Goal: Task Accomplishment & Management: Manage account settings

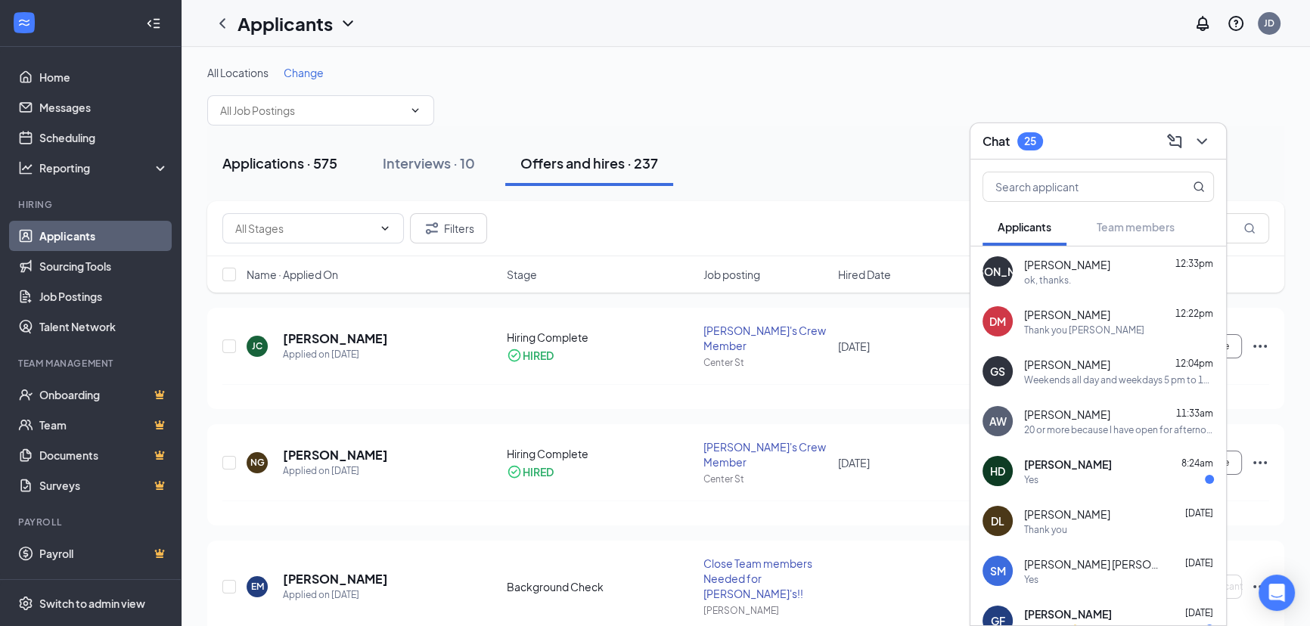
click at [329, 158] on div "Applications · 575" at bounding box center [279, 163] width 115 height 19
click at [295, 156] on div "Applications · 575" at bounding box center [279, 163] width 115 height 19
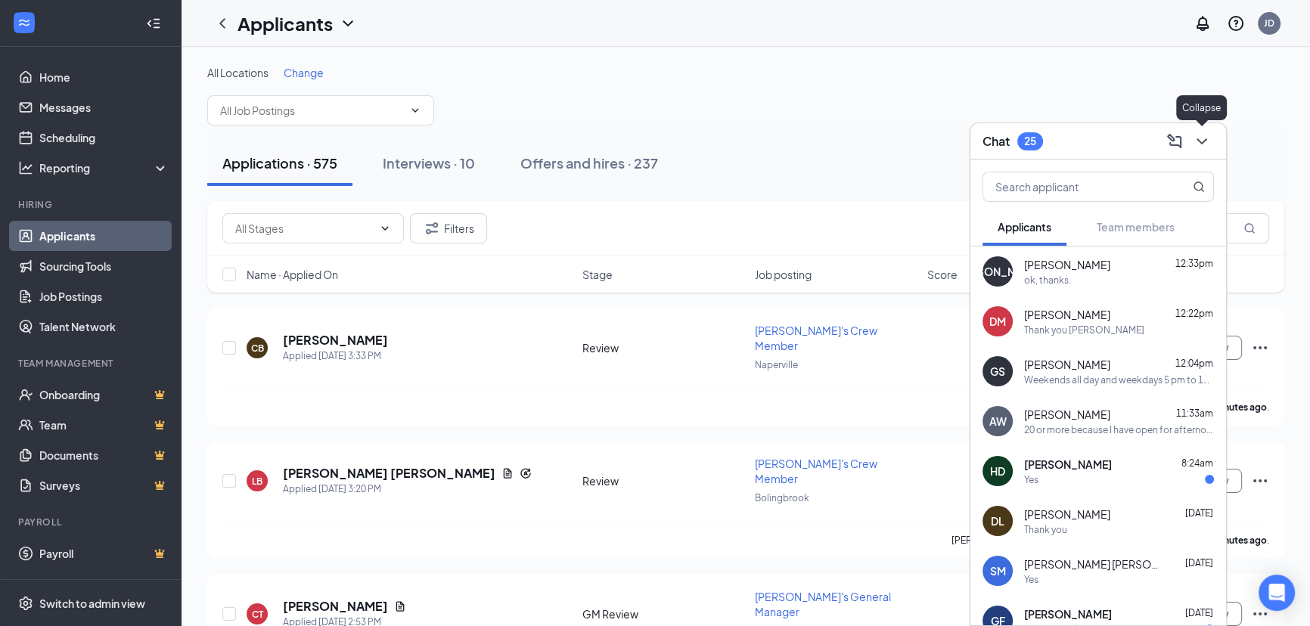
click at [1208, 129] on div at bounding box center [1200, 141] width 27 height 24
click at [1202, 138] on icon "ChevronDown" at bounding box center [1202, 141] width 18 height 18
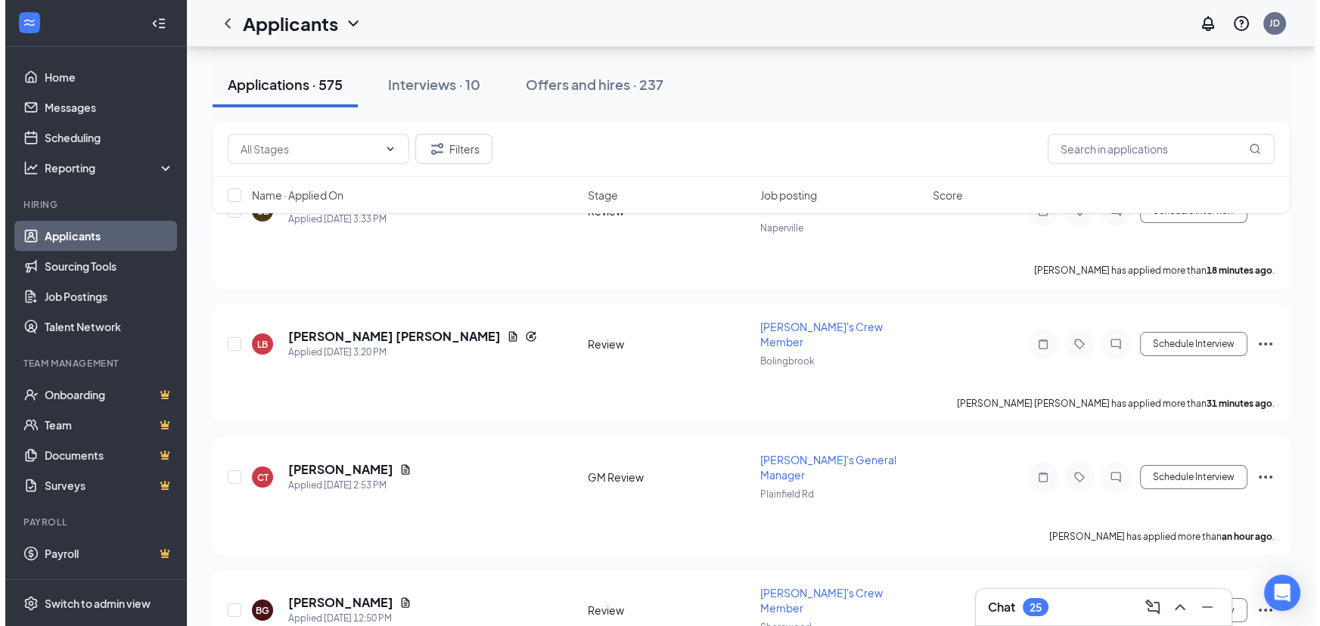
scroll to position [137, 0]
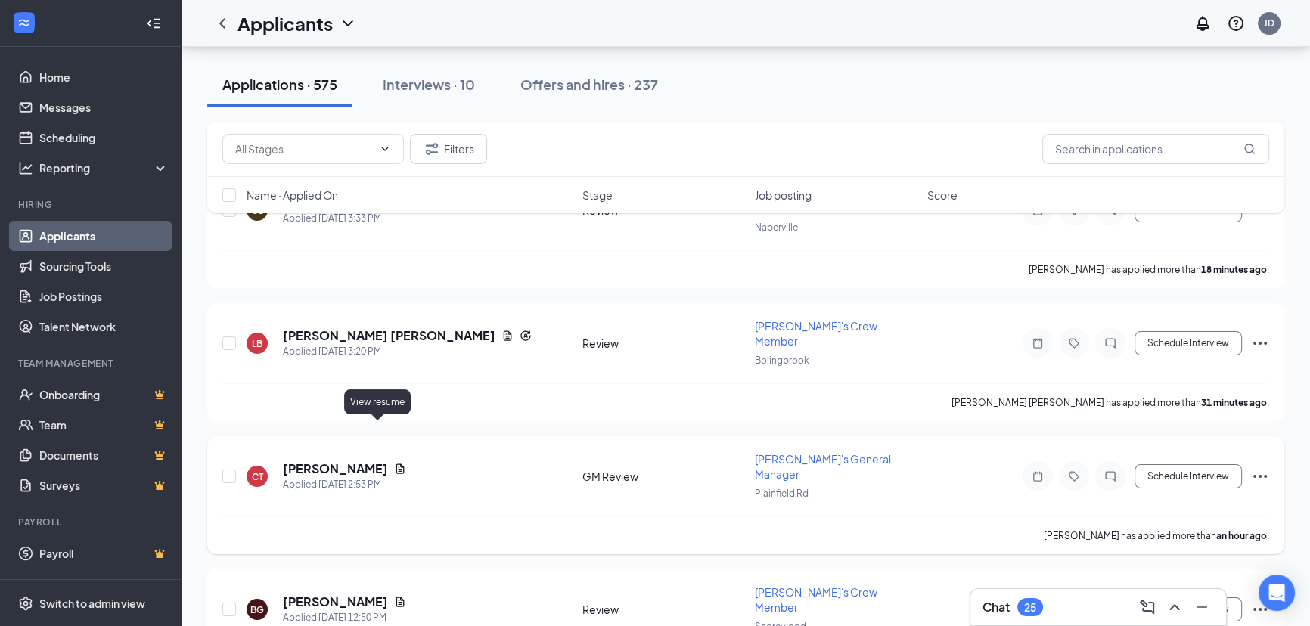
click at [394, 463] on icon "Document" at bounding box center [400, 469] width 12 height 12
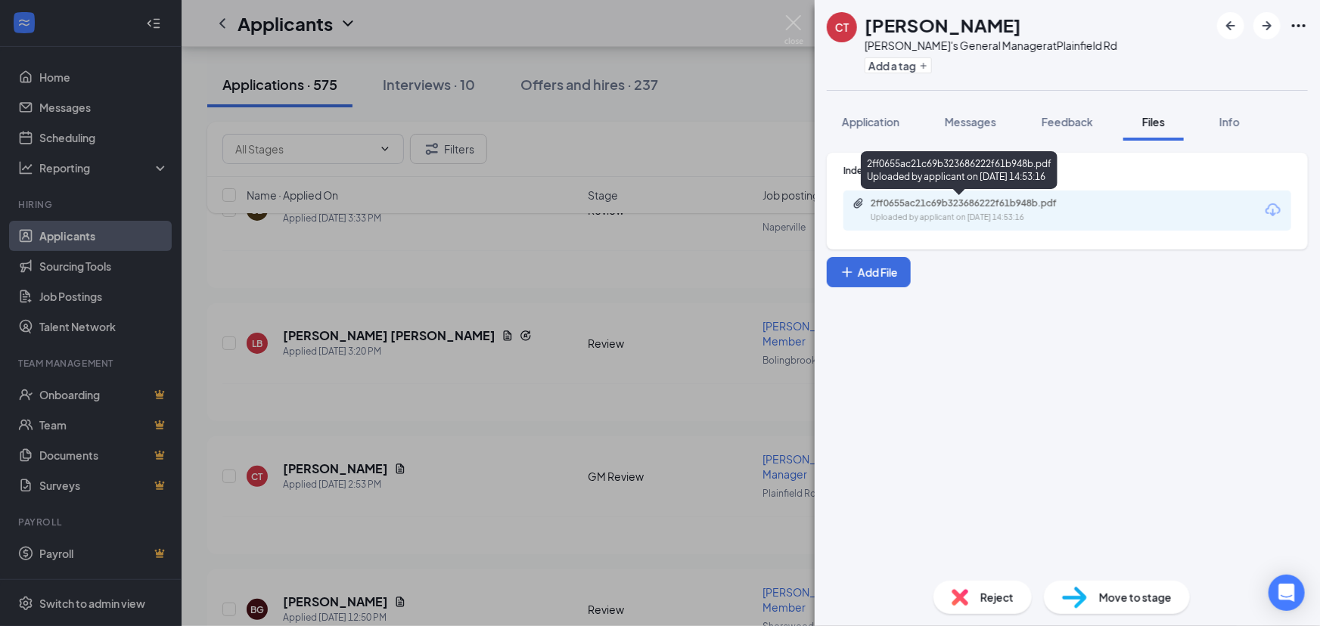
click at [997, 212] on div "Uploaded by applicant on Aug 26, 2025 at 14:53:16" at bounding box center [983, 218] width 227 height 12
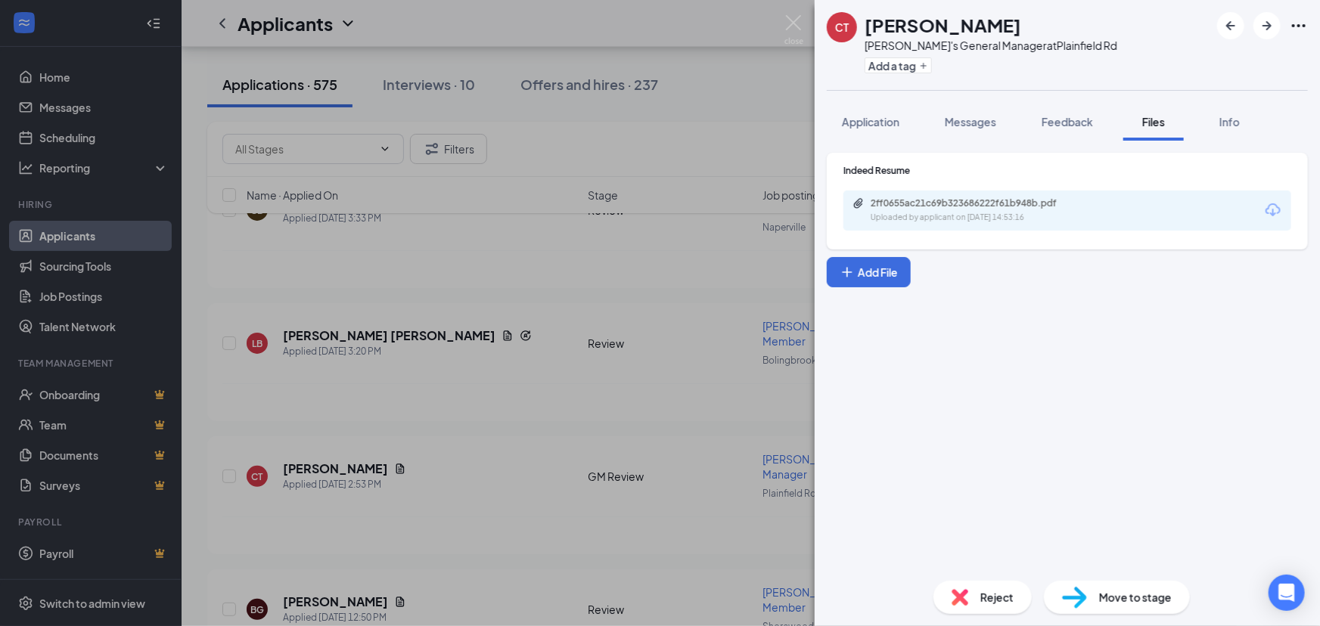
click at [1010, 504] on div "Indeed Resume 2ff0655ac21c69b323686222f61b948b.pdf Uploaded by applicant on Aug…" at bounding box center [1066, 355] width 505 height 428
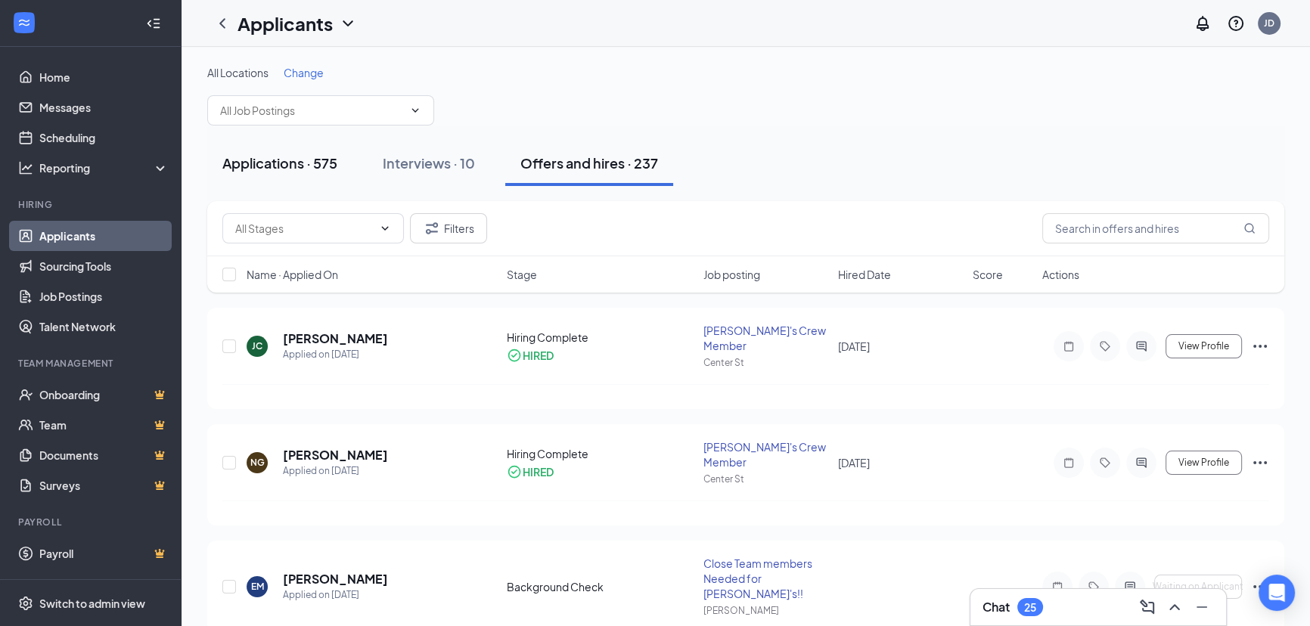
click at [310, 159] on div "Applications · 575" at bounding box center [279, 163] width 115 height 19
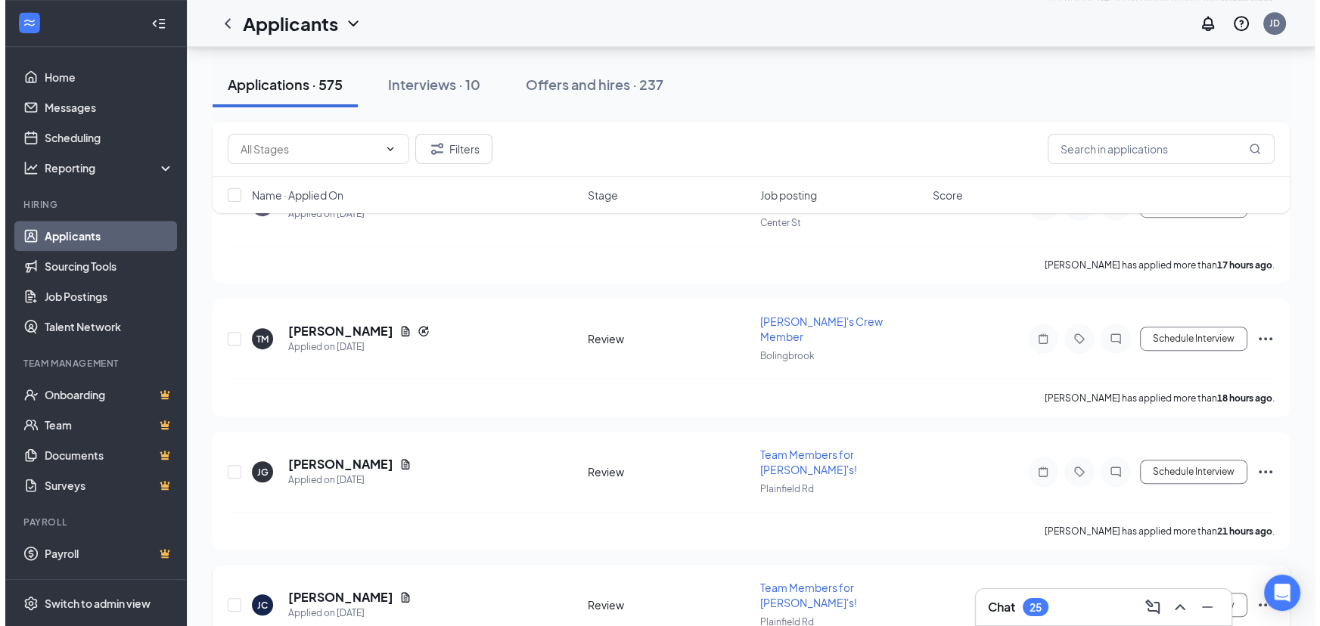
scroll to position [1237, 0]
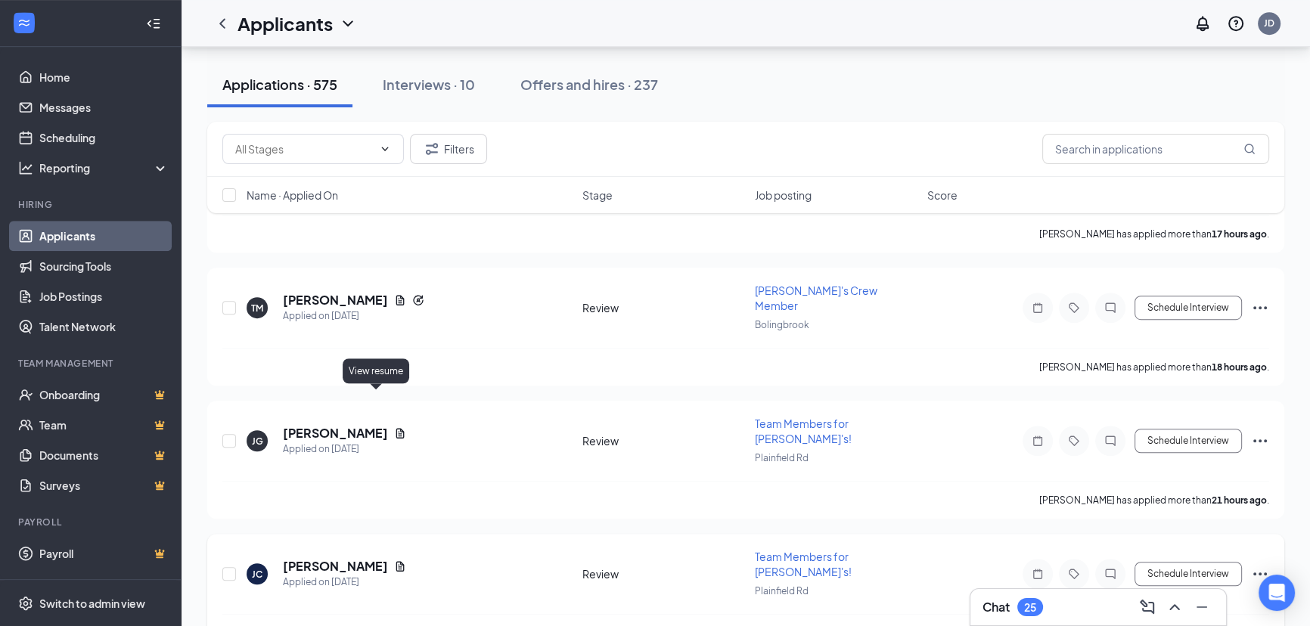
click at [396, 562] on icon "Document" at bounding box center [400, 567] width 8 height 10
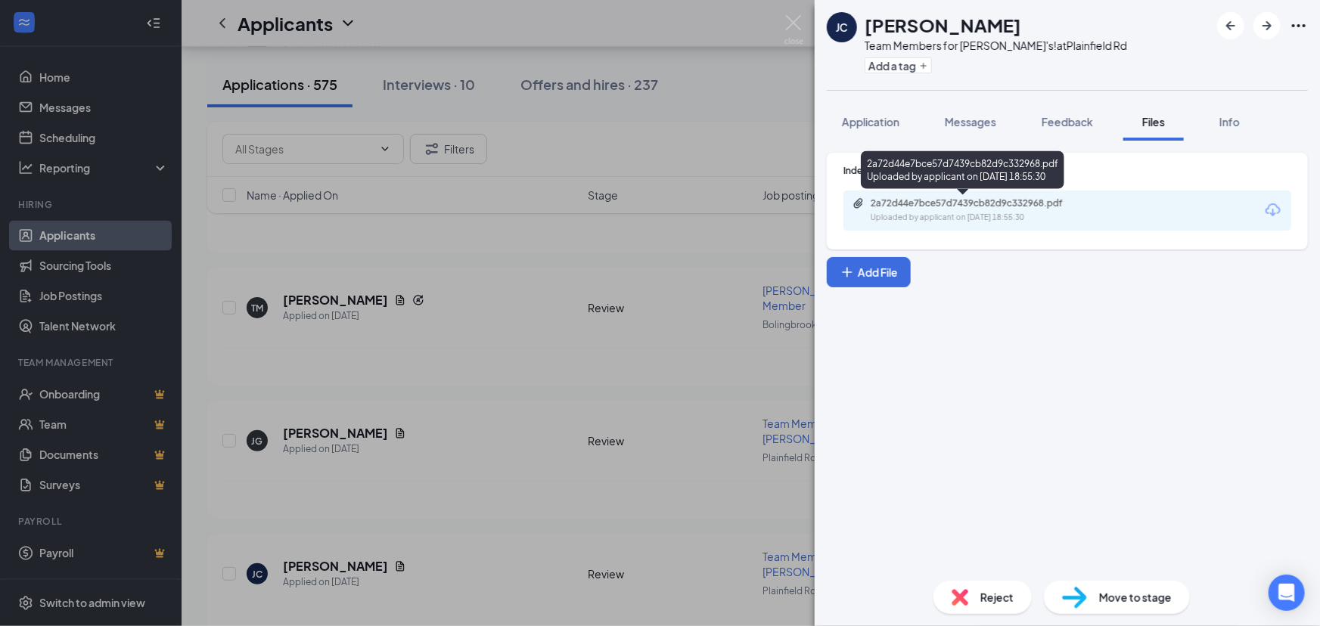
click at [1075, 216] on div "Uploaded by applicant on Aug 25, 2025 at 18:55:30" at bounding box center [983, 218] width 227 height 12
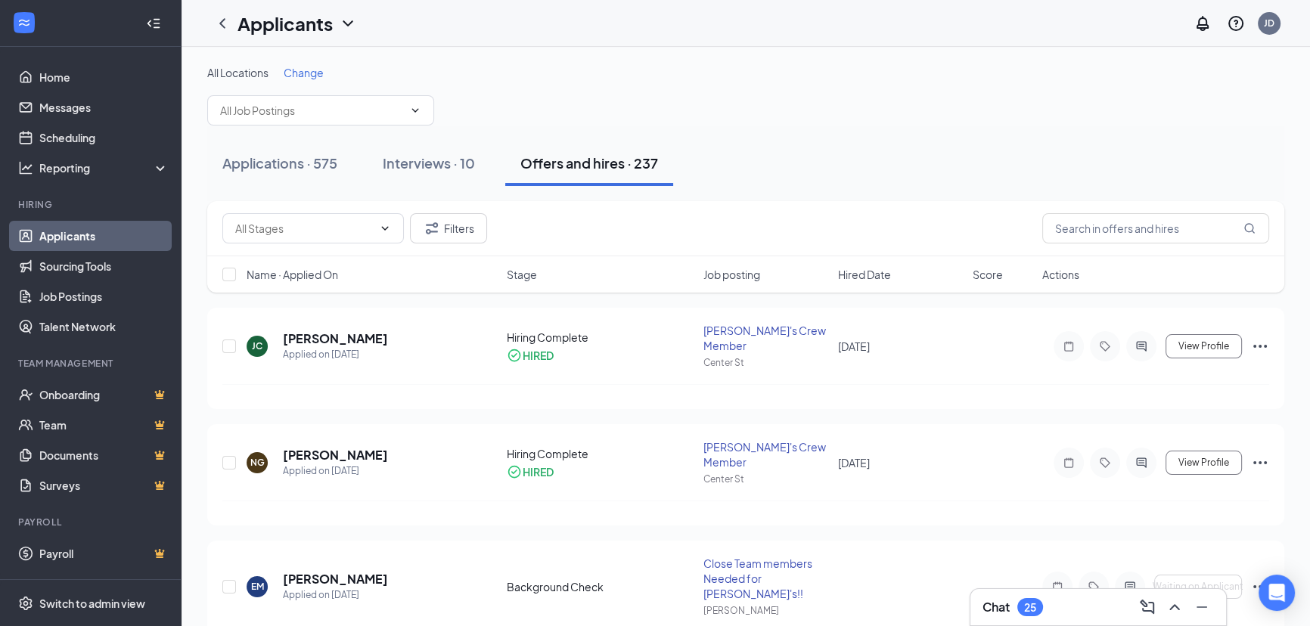
click at [1022, 598] on div "Chat 25" at bounding box center [1012, 607] width 60 height 18
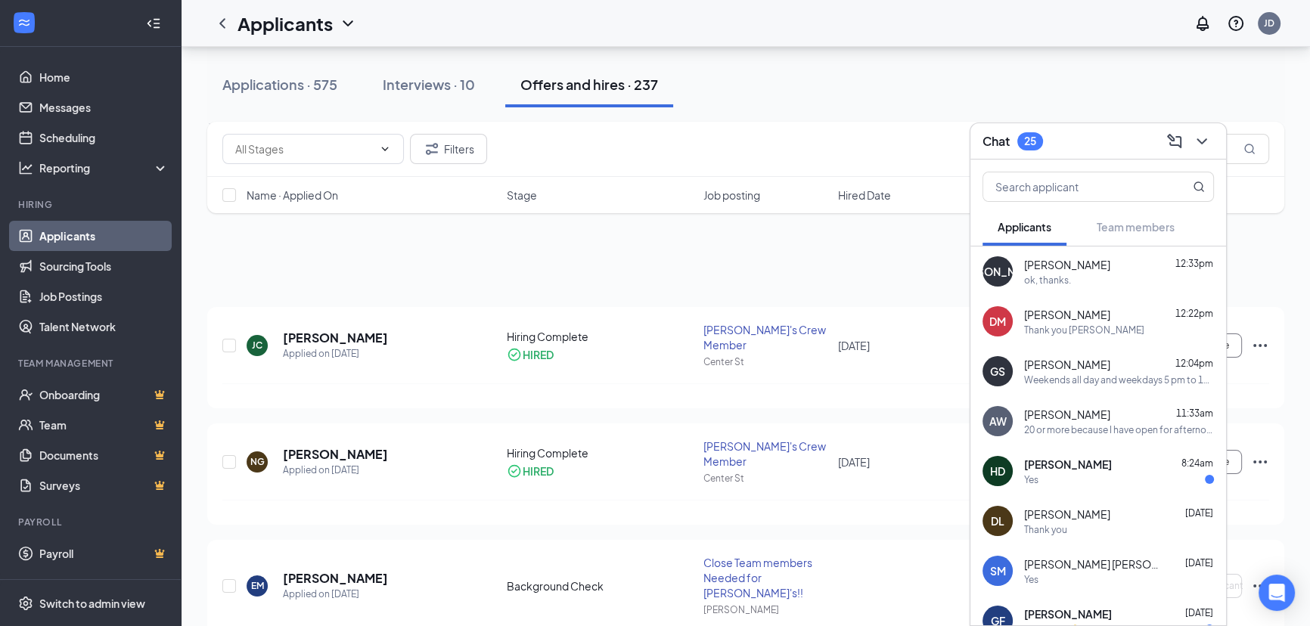
scroll to position [547, 0]
